Goal: Register for event/course

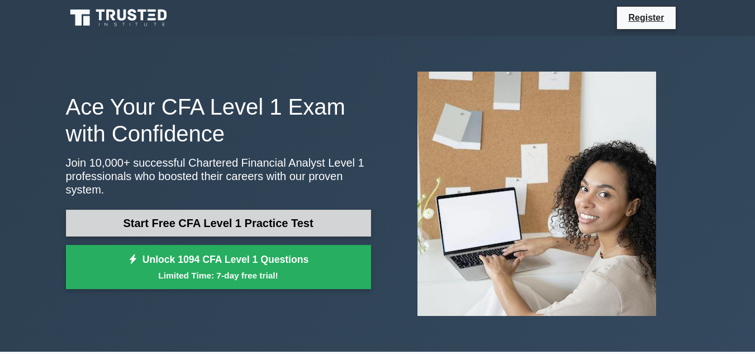
click at [208, 210] on link "Start Free CFA Level 1 Practice Test" at bounding box center [218, 223] width 305 height 27
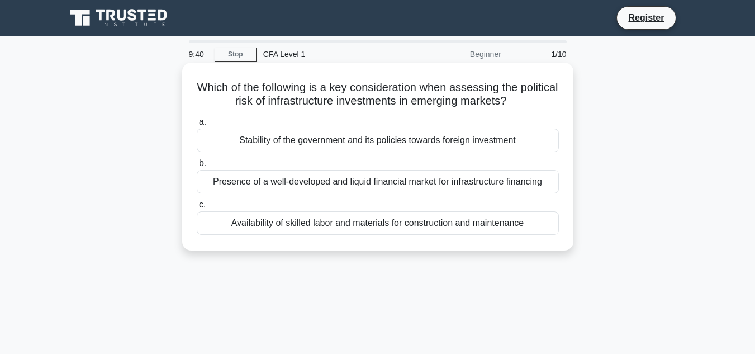
click at [378, 181] on div "Presence of a well-developed and liquid financial market for infrastructure fin…" at bounding box center [378, 181] width 362 height 23
click at [197, 167] on input "b. Presence of a well-developed and liquid financial market for infrastructure …" at bounding box center [197, 163] width 0 height 7
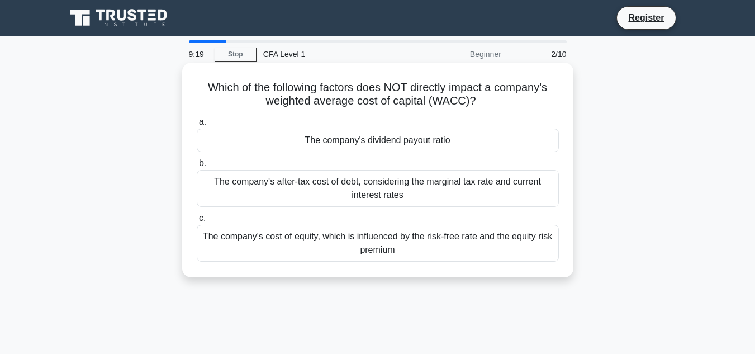
click at [390, 191] on div "The company's after-tax cost of debt, considering the marginal tax rate and cur…" at bounding box center [378, 188] width 362 height 37
click at [197, 167] on input "b. The company's after-tax cost of debt, considering the marginal tax rate and …" at bounding box center [197, 163] width 0 height 7
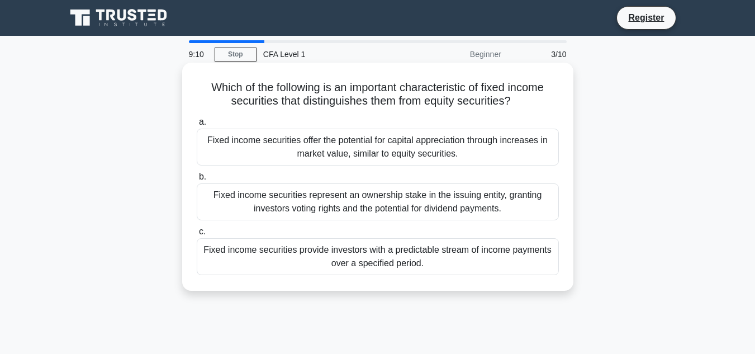
click at [321, 210] on div "Fixed income securities represent an ownership stake in the issuing entity, gra…" at bounding box center [378, 201] width 362 height 37
click at [197, 181] on input "b. Fixed income securities represent an ownership stake in the issuing entity, …" at bounding box center [197, 176] width 0 height 7
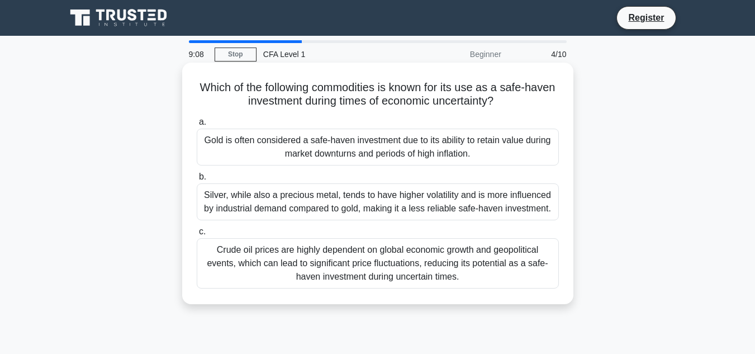
click at [372, 150] on div "Gold is often considered a safe-haven investment due to its ability to retain v…" at bounding box center [378, 147] width 362 height 37
click at [197, 126] on input "a. Gold is often considered a safe-haven investment due to its ability to retai…" at bounding box center [197, 122] width 0 height 7
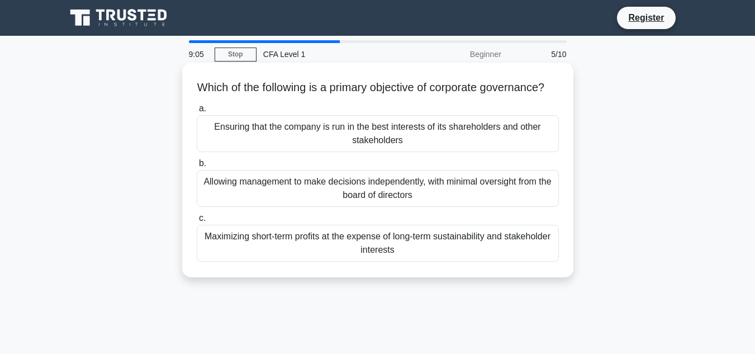
click at [380, 195] on div "Allowing management to make decisions independently, with minimal oversight fro…" at bounding box center [378, 188] width 362 height 37
click at [197, 167] on input "b. Allowing management to make decisions independently, with minimal oversight …" at bounding box center [197, 163] width 0 height 7
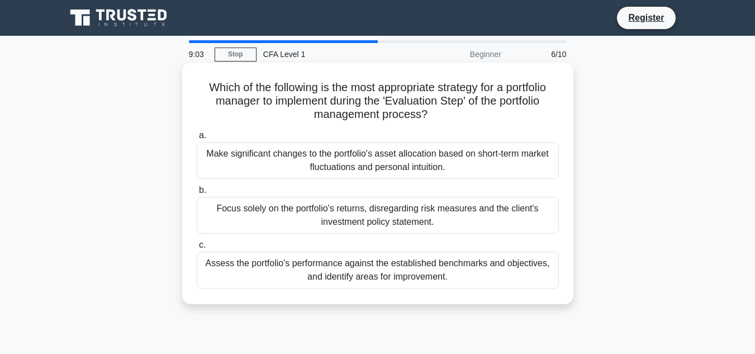
click at [370, 162] on div "Make significant changes to the portfolio's asset allocation based on short-ter…" at bounding box center [378, 160] width 362 height 37
click at [197, 139] on input "a. Make significant changes to the portfolio's asset allocation based on short-…" at bounding box center [197, 135] width 0 height 7
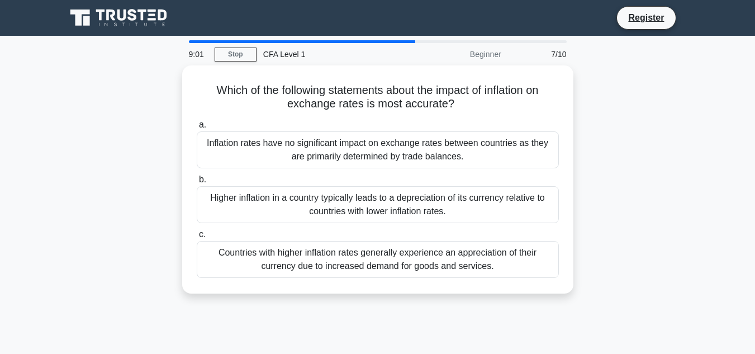
click at [370, 162] on div "Inflation rates have no significant impact on exchange rates between countries …" at bounding box center [378, 149] width 362 height 37
click at [197, 129] on input "a. Inflation rates have no significant impact on exchange rates between countri…" at bounding box center [197, 124] width 0 height 7
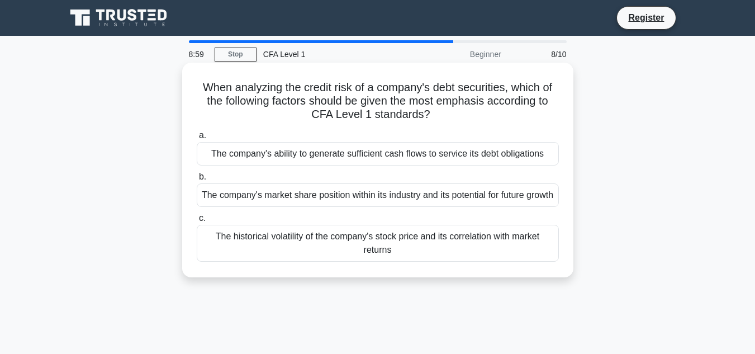
click at [375, 200] on div "The company's market share position within its industry and its potential for f…" at bounding box center [378, 194] width 362 height 23
click at [197, 181] on input "b. The company's market share position within its industry and its potential fo…" at bounding box center [197, 176] width 0 height 7
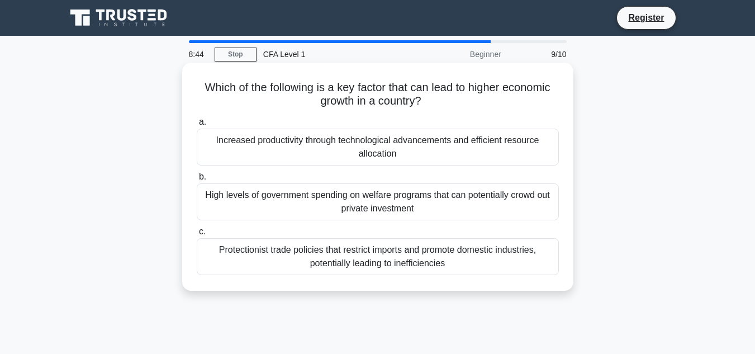
click at [376, 148] on div "Increased productivity through technological advancements and efficient resourc…" at bounding box center [378, 147] width 362 height 37
click at [197, 126] on input "a. Increased productivity through technological advancements and efficient reso…" at bounding box center [197, 122] width 0 height 7
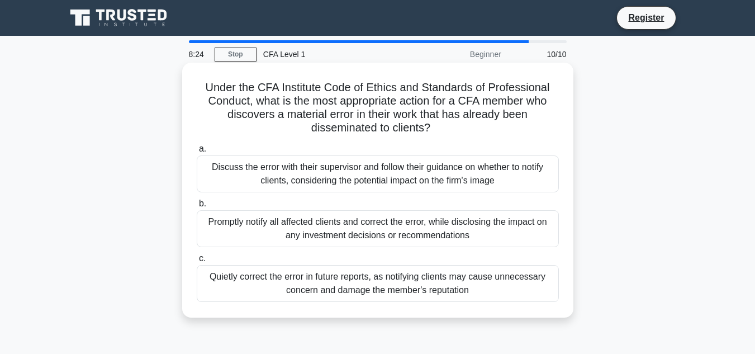
click at [318, 182] on div "Discuss the error with their supervisor and follow their guidance on whether to…" at bounding box center [378, 173] width 362 height 37
click at [197, 153] on input "a. Discuss the error with their supervisor and follow their guidance on whether…" at bounding box center [197, 148] width 0 height 7
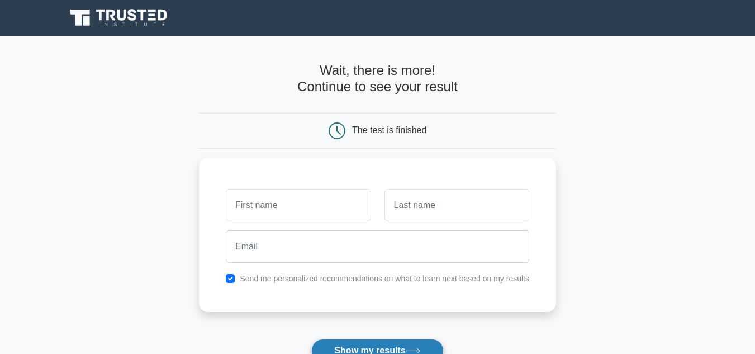
click at [380, 346] on button "Show my results" at bounding box center [377, 350] width 132 height 23
type input "sanu"
click at [372, 347] on button "Show my results" at bounding box center [377, 350] width 132 height 23
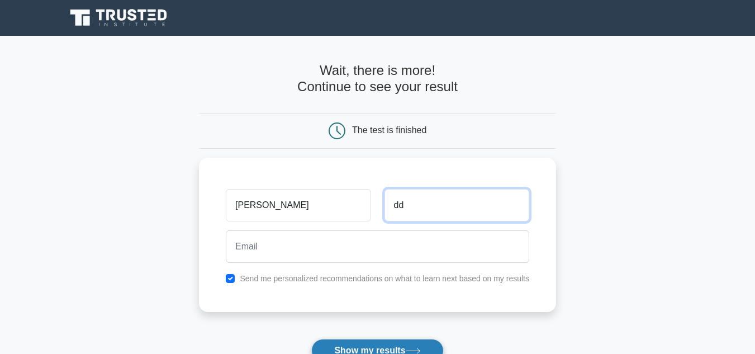
type input "dd"
click at [372, 347] on button "Show my results" at bounding box center [377, 350] width 132 height 23
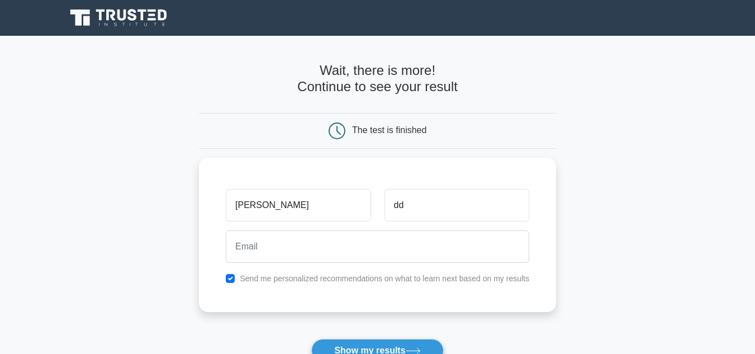
click at [364, 324] on form "Wait, there is more! Continue to see your result The test is finished sanu dd" at bounding box center [377, 237] width 357 height 349
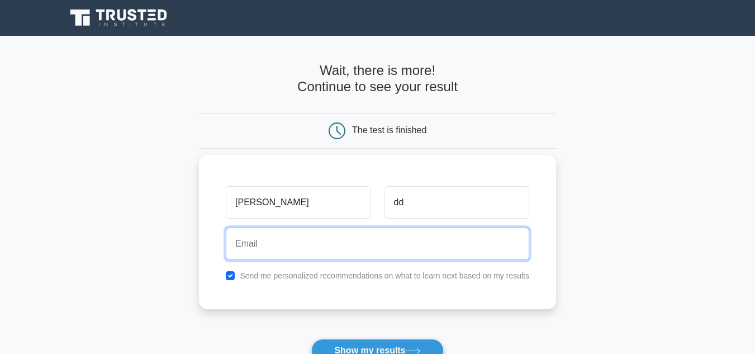
click at [316, 239] on input "email" at bounding box center [378, 244] width 304 height 32
click at [311, 339] on button "Show my results" at bounding box center [377, 350] width 132 height 23
type input "[EMAIL_ADDRESS][DOMAIN_NAME]"
click at [311, 339] on button "Show my results" at bounding box center [377, 350] width 132 height 23
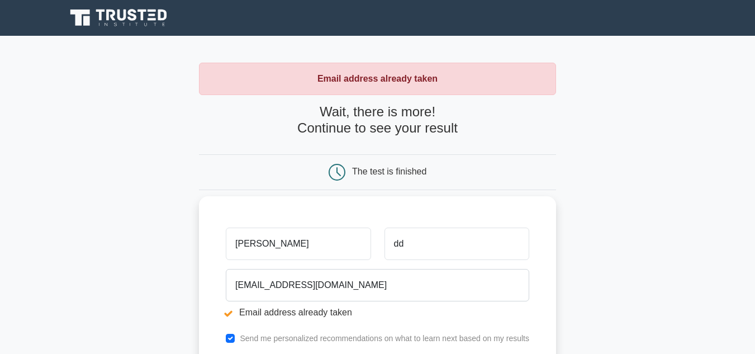
click at [257, 240] on input "sanu" at bounding box center [298, 244] width 145 height 32
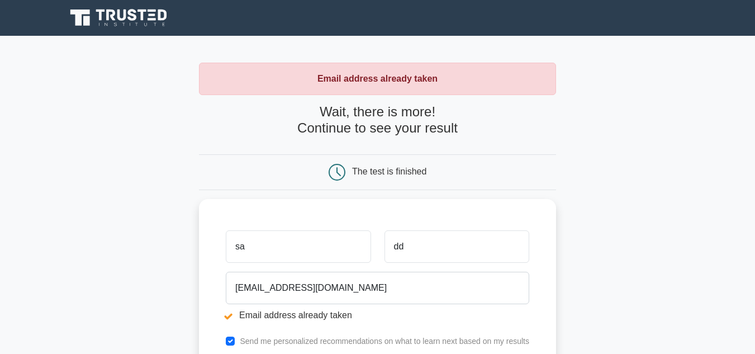
type input "s"
type input "n"
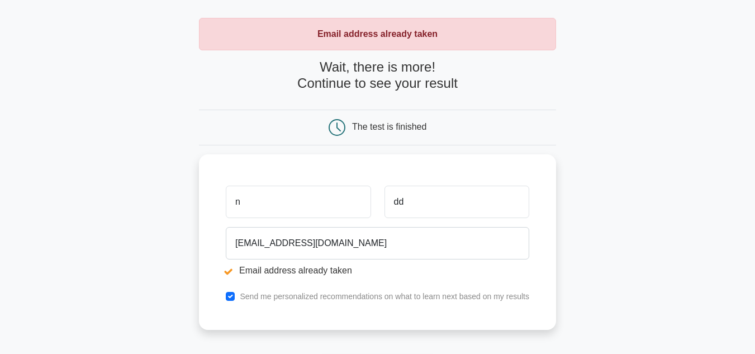
scroll to position [67, 0]
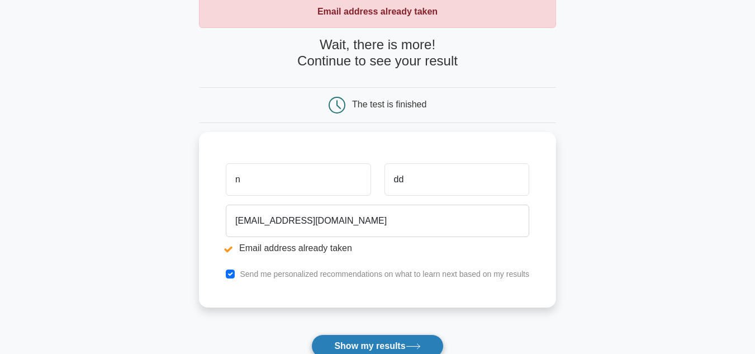
click at [418, 343] on button "Show my results" at bounding box center [377, 345] width 132 height 23
click at [418, 343] on form "Wait, there is more! Continue to see your result The test is finished n dd" at bounding box center [377, 222] width 357 height 370
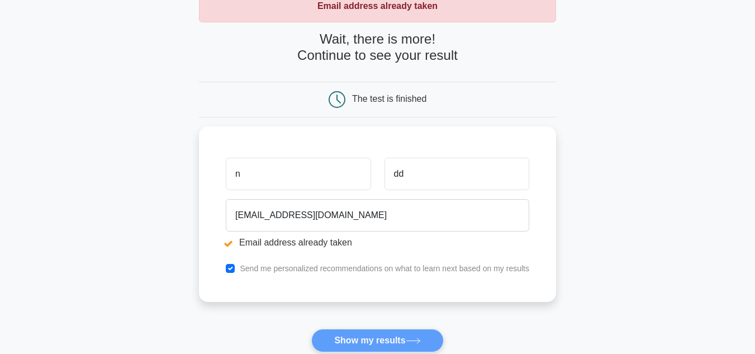
click at [418, 343] on form "Wait, there is more! Continue to see your result The test is finished n dd" at bounding box center [377, 216] width 357 height 370
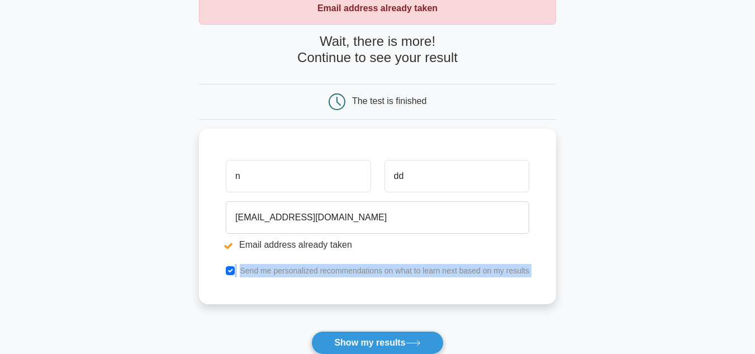
scroll to position [89, 0]
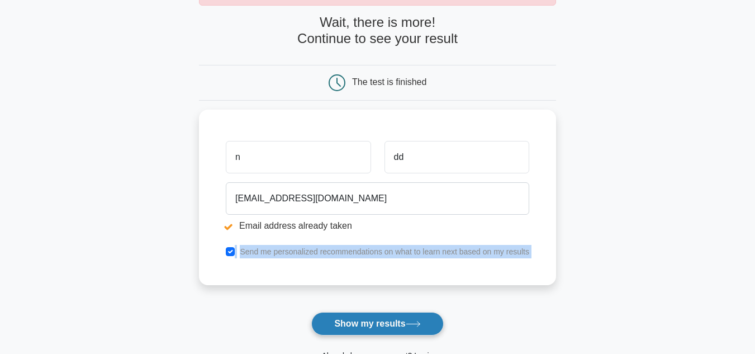
click at [391, 326] on button "Show my results" at bounding box center [377, 323] width 132 height 23
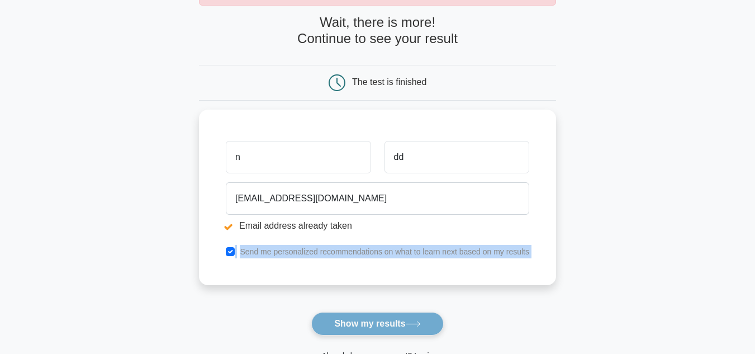
click at [391, 326] on form "Wait, there is more! Continue to see your result The test is finished n dd" at bounding box center [377, 200] width 357 height 370
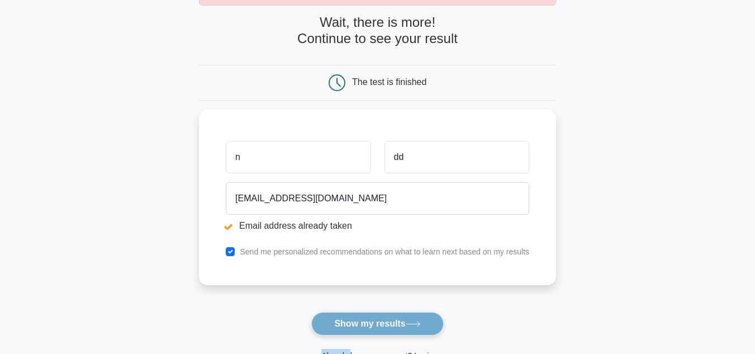
click at [391, 326] on form "Wait, there is more! Continue to see your result The test is finished n dd" at bounding box center [377, 200] width 357 height 370
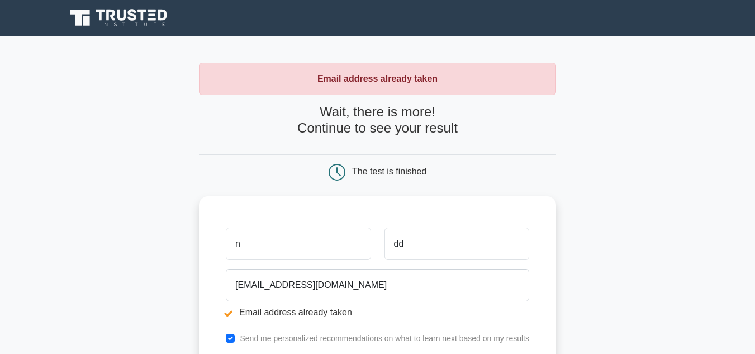
click at [254, 230] on input "n" at bounding box center [298, 244] width 145 height 32
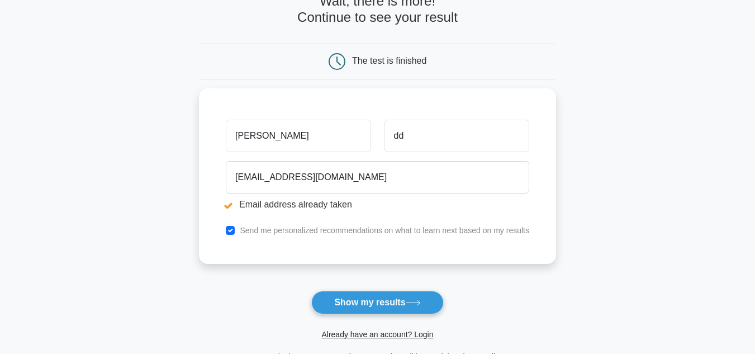
scroll to position [112, 0]
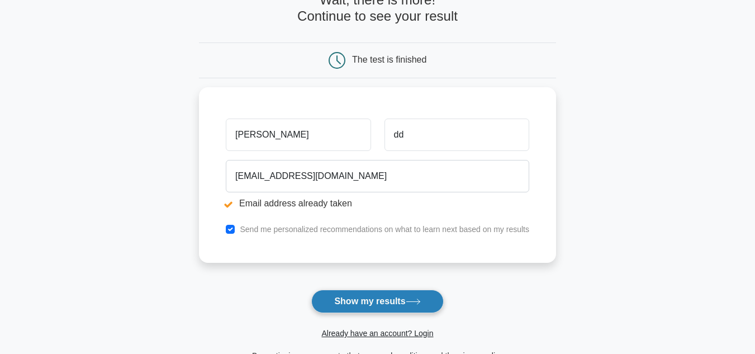
type input "[PERSON_NAME]"
click at [401, 291] on button "Show my results" at bounding box center [377, 301] width 132 height 23
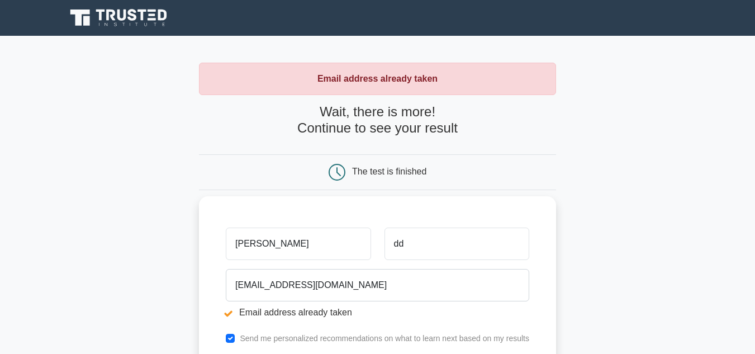
click at [300, 310] on li "Email address already taken" at bounding box center [378, 312] width 304 height 13
click at [409, 235] on input "dd" at bounding box center [457, 244] width 145 height 32
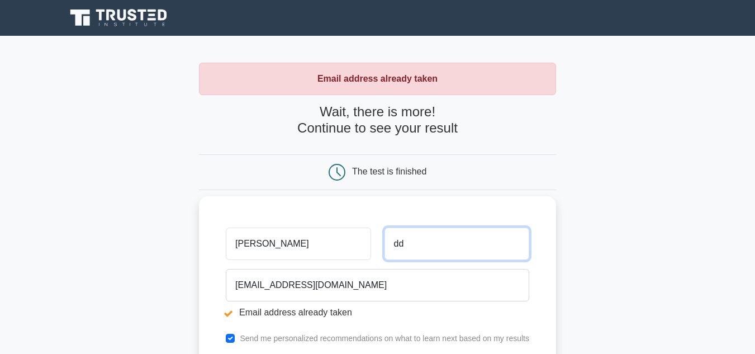
click at [474, 236] on input "dd" at bounding box center [457, 244] width 145 height 32
type input "d"
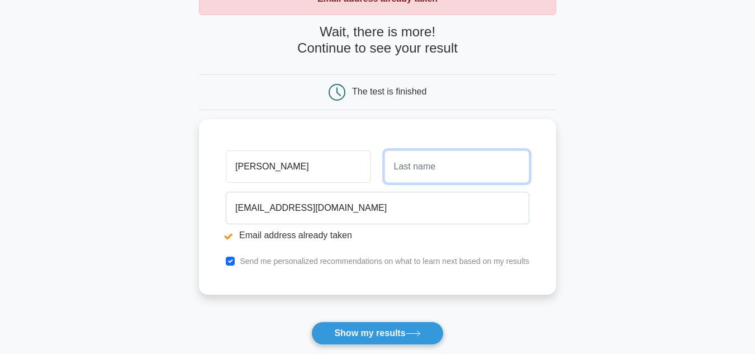
scroll to position [89, 0]
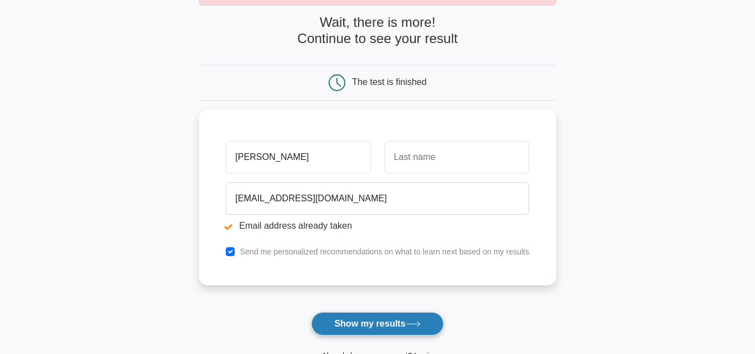
click at [361, 324] on button "Show my results" at bounding box center [377, 323] width 132 height 23
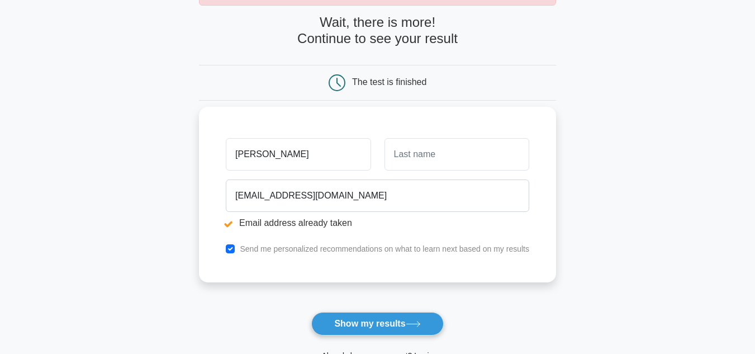
drag, startPoint x: 361, startPoint y: 324, endPoint x: 358, endPoint y: 208, distance: 115.8
click at [358, 208] on form "Wait, there is more! Continue to see your result The test is finished nidhi" at bounding box center [377, 200] width 357 height 370
click at [443, 141] on input "text" at bounding box center [457, 154] width 145 height 32
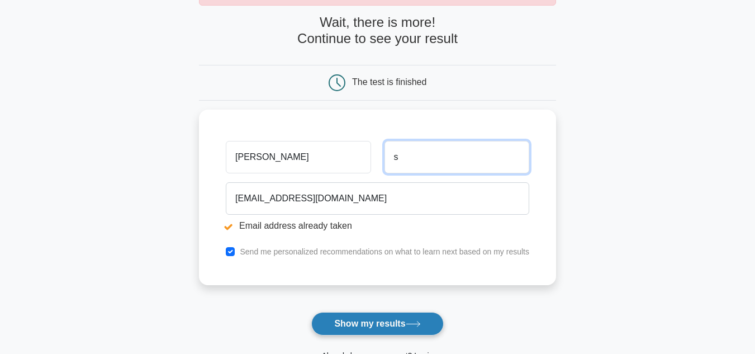
type input "s"
click at [360, 326] on button "Show my results" at bounding box center [377, 323] width 132 height 23
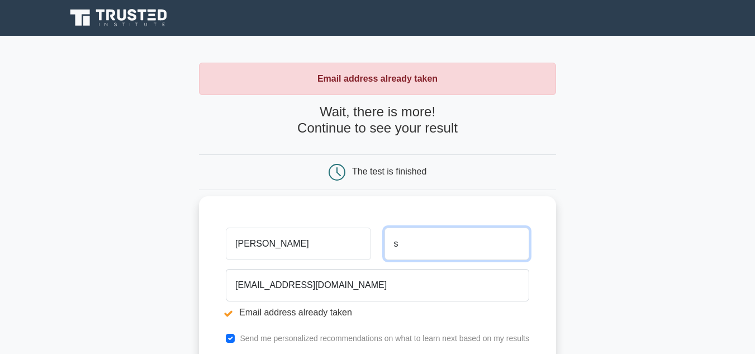
click at [476, 245] on input "s" at bounding box center [457, 244] width 145 height 32
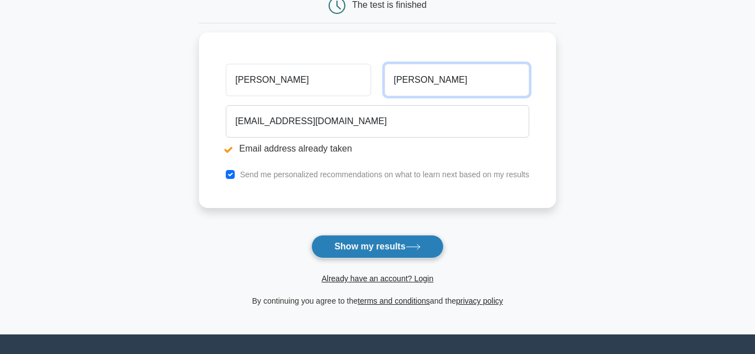
scroll to position [179, 0]
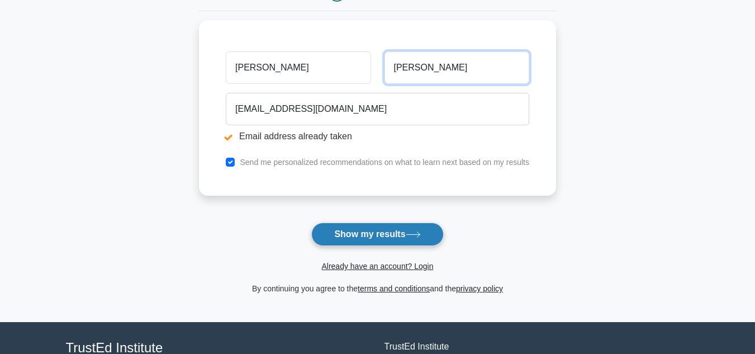
type input "[PERSON_NAME]"
click at [403, 232] on button "Show my results" at bounding box center [377, 233] width 132 height 23
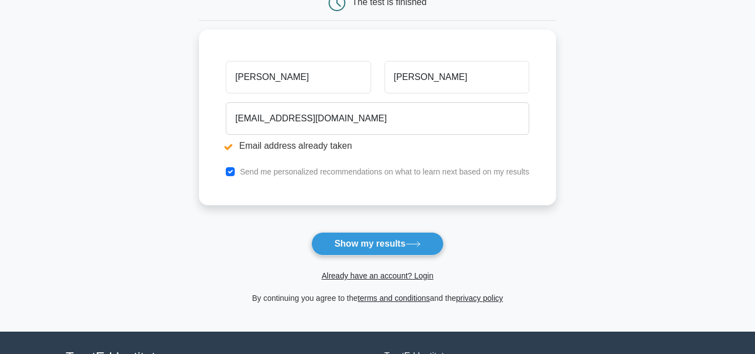
scroll to position [179, 0]
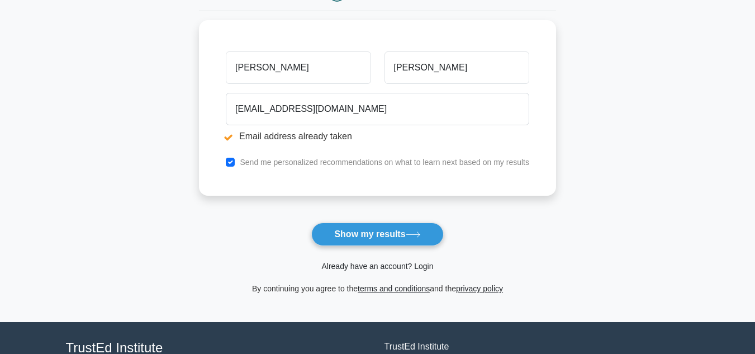
click at [404, 267] on link "Already have an account? Login" at bounding box center [377, 266] width 112 height 9
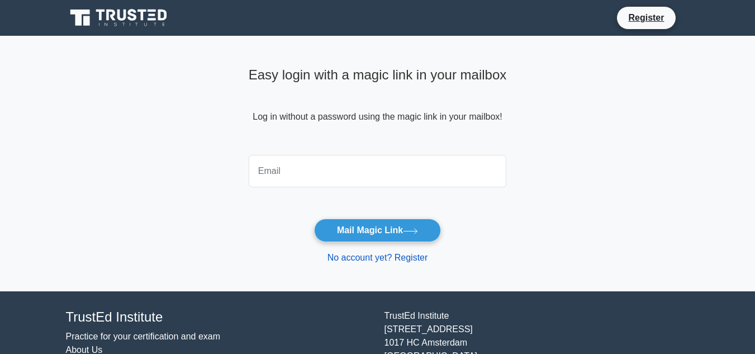
click at [406, 258] on link "No account yet? Register" at bounding box center [378, 258] width 101 height 10
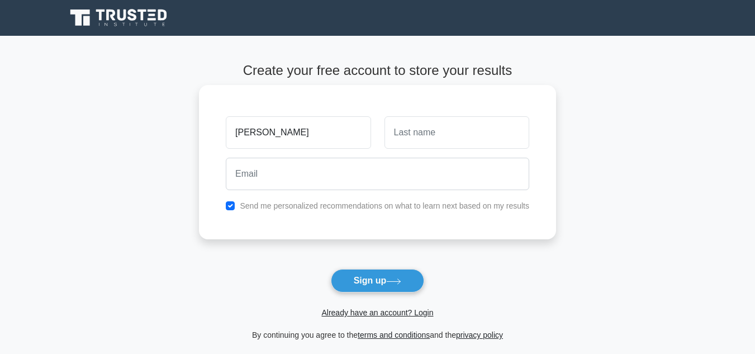
type input "nidhi"
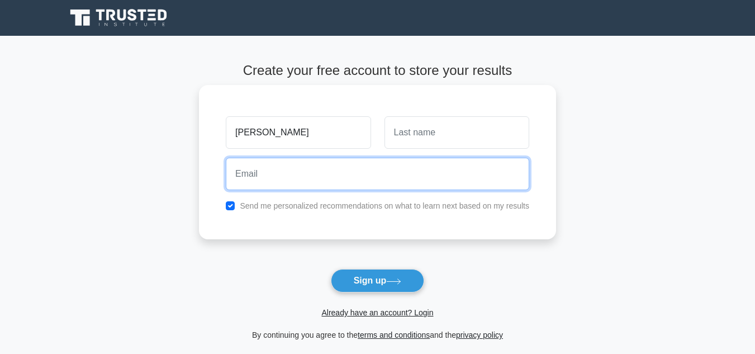
click at [381, 181] on input "email" at bounding box center [378, 174] width 304 height 32
type input "nsangar677@gmail.com"
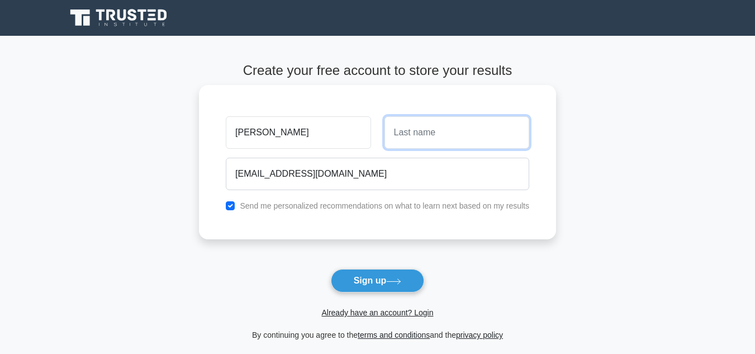
click at [407, 136] on input "text" at bounding box center [457, 132] width 145 height 32
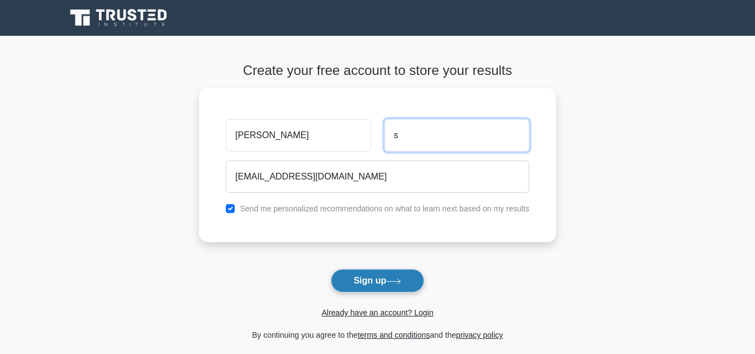
type input "s"
click at [368, 277] on button "Sign up" at bounding box center [378, 280] width 94 height 23
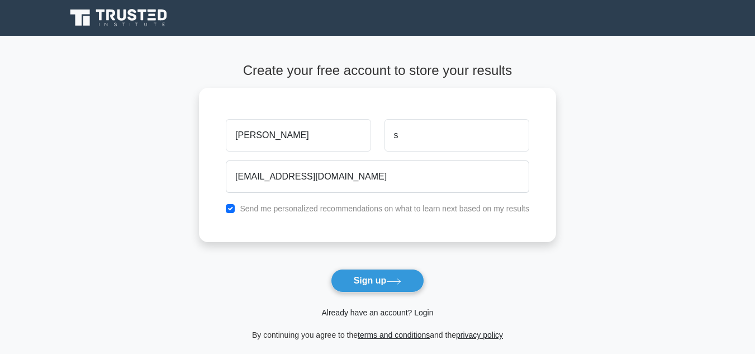
click at [359, 313] on link "Already have an account? Login" at bounding box center [377, 312] width 112 height 9
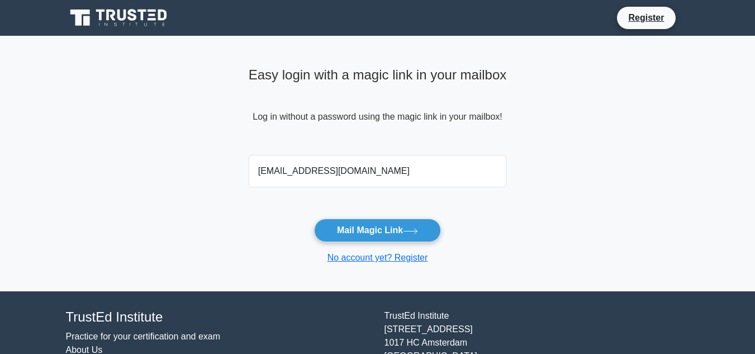
type input "[EMAIL_ADDRESS][DOMAIN_NAME]"
click at [314, 219] on button "Mail Magic Link" at bounding box center [377, 230] width 127 height 23
